Goal: Task Accomplishment & Management: Manage account settings

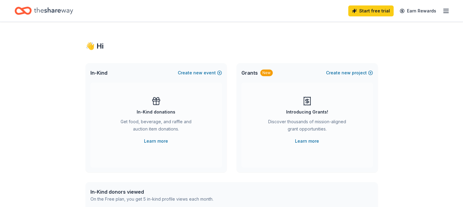
click at [442, 9] on icon "button" at bounding box center [445, 10] width 7 height 7
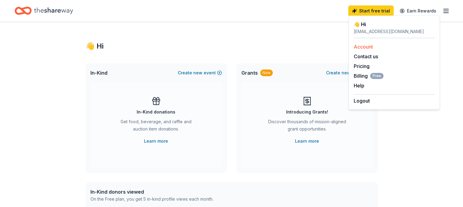
click at [366, 45] on link "Account" at bounding box center [362, 47] width 19 height 6
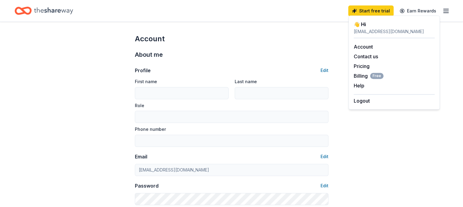
click at [380, 31] on div "loveforcanines@yahoo.com" at bounding box center [393, 31] width 81 height 7
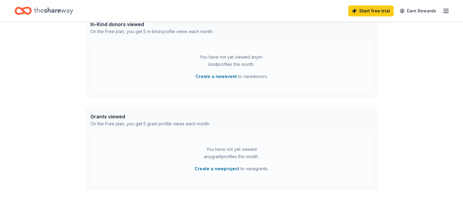
scroll to position [213, 0]
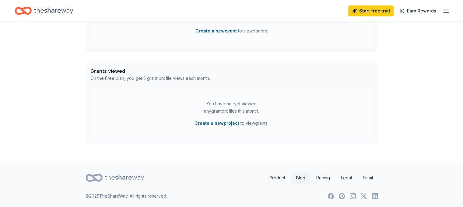
click at [299, 178] on link "Blog" at bounding box center [300, 178] width 19 height 12
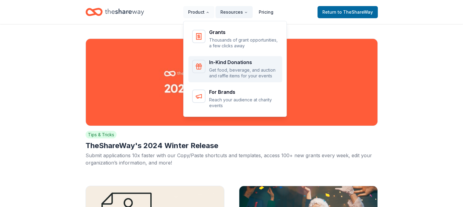
click at [211, 73] on p "Get food, beverage, and auction and raffle items for your events" at bounding box center [243, 73] width 69 height 12
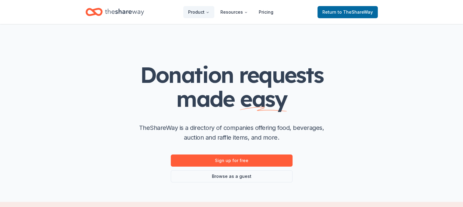
scroll to position [30, 0]
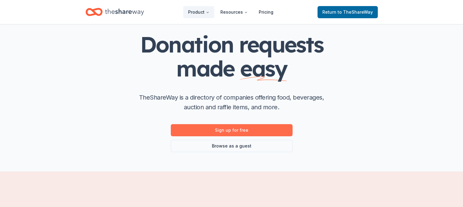
click at [237, 131] on link "Sign up for free" at bounding box center [232, 130] width 122 height 12
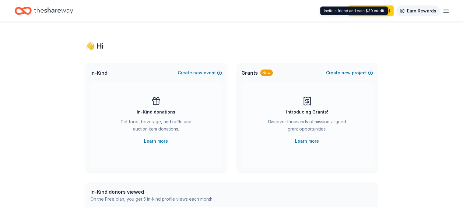
click at [406, 10] on link "Earn Rewards" at bounding box center [418, 10] width 44 height 11
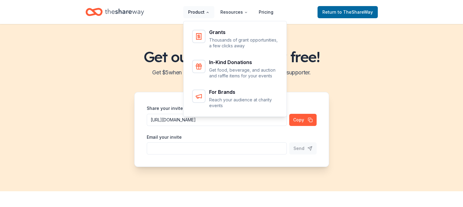
click at [186, 11] on button "Product" at bounding box center [198, 12] width 31 height 12
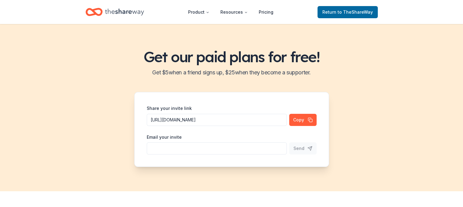
click at [125, 13] on icon "Home" at bounding box center [124, 12] width 39 height 12
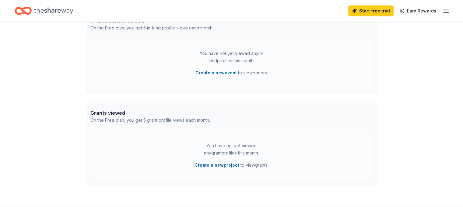
scroll to position [182, 0]
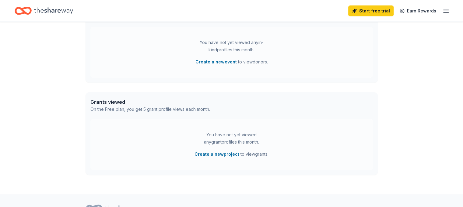
click at [443, 11] on line "button" at bounding box center [445, 11] width 5 height 0
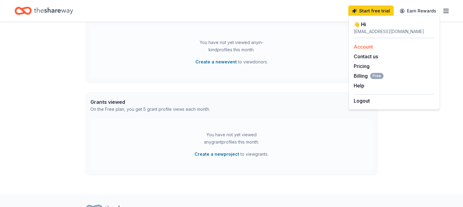
click at [359, 47] on link "Account" at bounding box center [362, 47] width 19 height 6
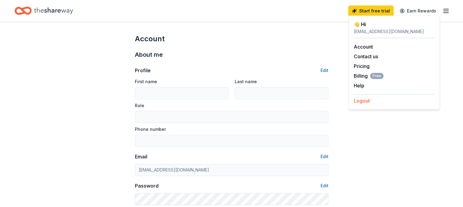
click at [361, 99] on button "Logout" at bounding box center [361, 100] width 16 height 7
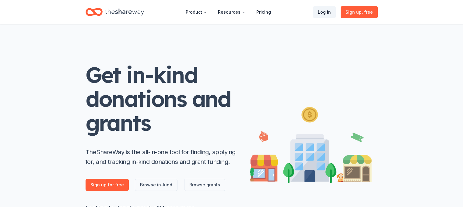
click at [325, 9] on link "Log in" at bounding box center [324, 12] width 23 height 12
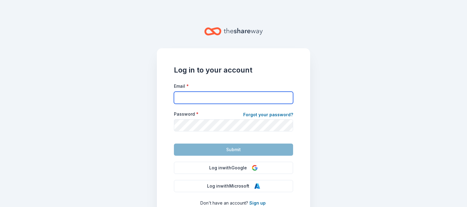
click at [218, 97] on input "Email *" at bounding box center [233, 98] width 119 height 12
click at [236, 100] on input "[EMAIL_ADDRESS][DOMAIN_NAME]" at bounding box center [233, 98] width 119 height 12
click at [237, 99] on input "[EMAIL_ADDRESS][DOMAIN_NAME]" at bounding box center [233, 98] width 119 height 12
drag, startPoint x: 236, startPoint y: 99, endPoint x: 127, endPoint y: 96, distance: 108.9
click at [124, 97] on main "Log in to your account Email * [EMAIL_ADDRESS][DOMAIN_NAME] Password * Forgot y…" at bounding box center [233, 103] width 467 height 207
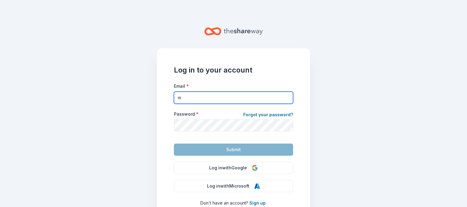
type input "[EMAIL_ADDRESS][DOMAIN_NAME]"
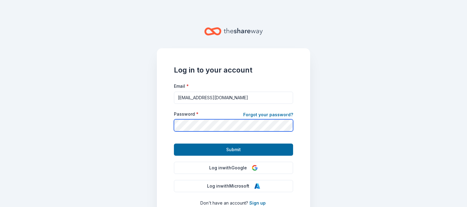
click at [174, 144] on button "Submit" at bounding box center [233, 150] width 119 height 12
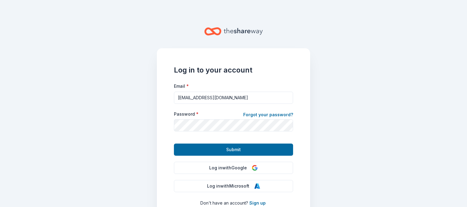
click at [226, 148] on span "Submit" at bounding box center [233, 149] width 15 height 7
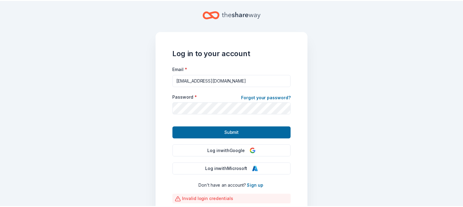
scroll to position [30, 0]
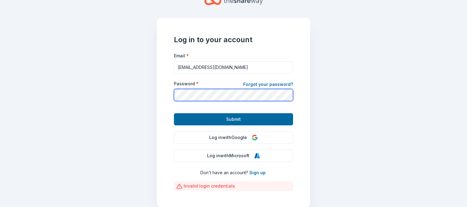
click at [174, 113] on button "Submit" at bounding box center [233, 119] width 119 height 12
